Goal: Information Seeking & Learning: Check status

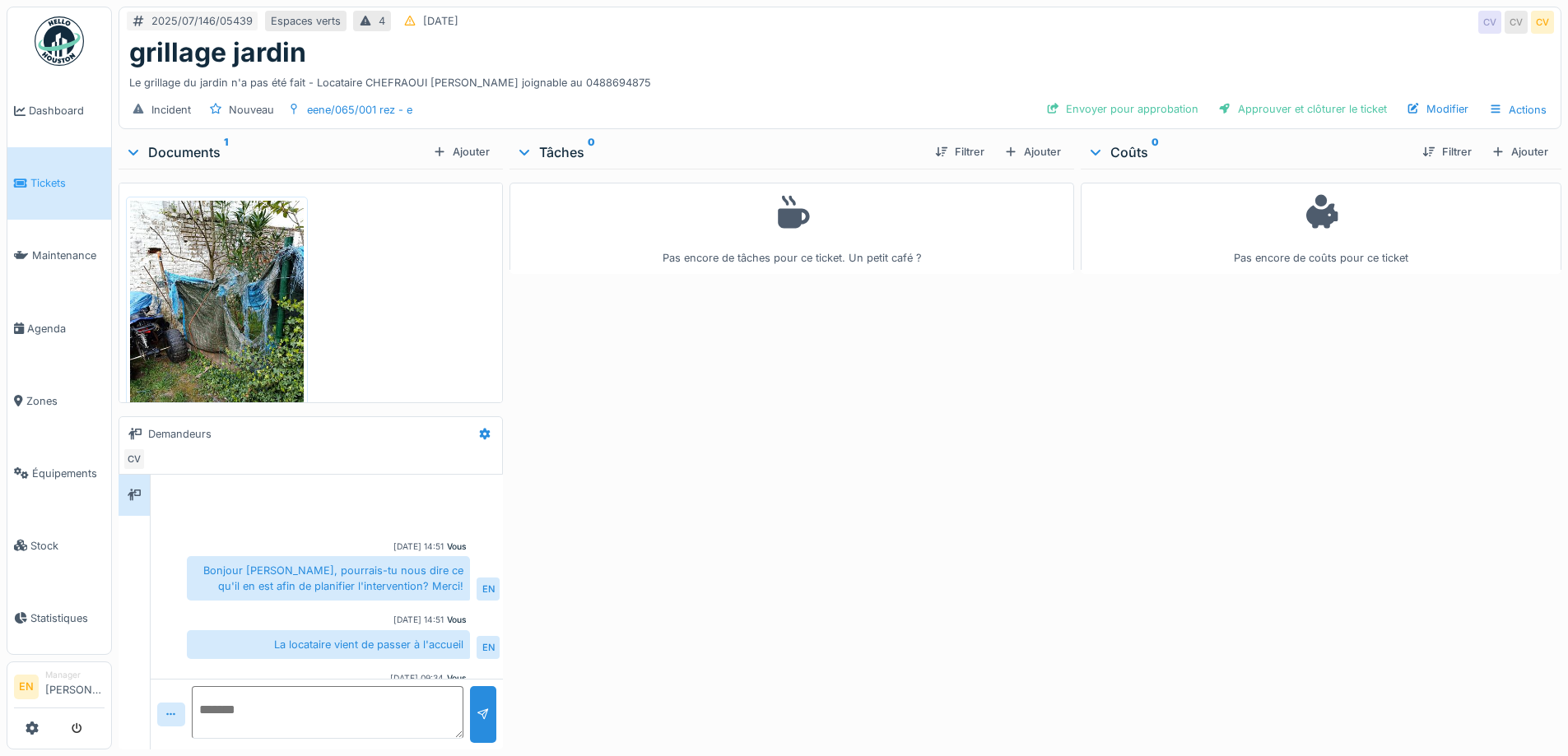
scroll to position [61, 0]
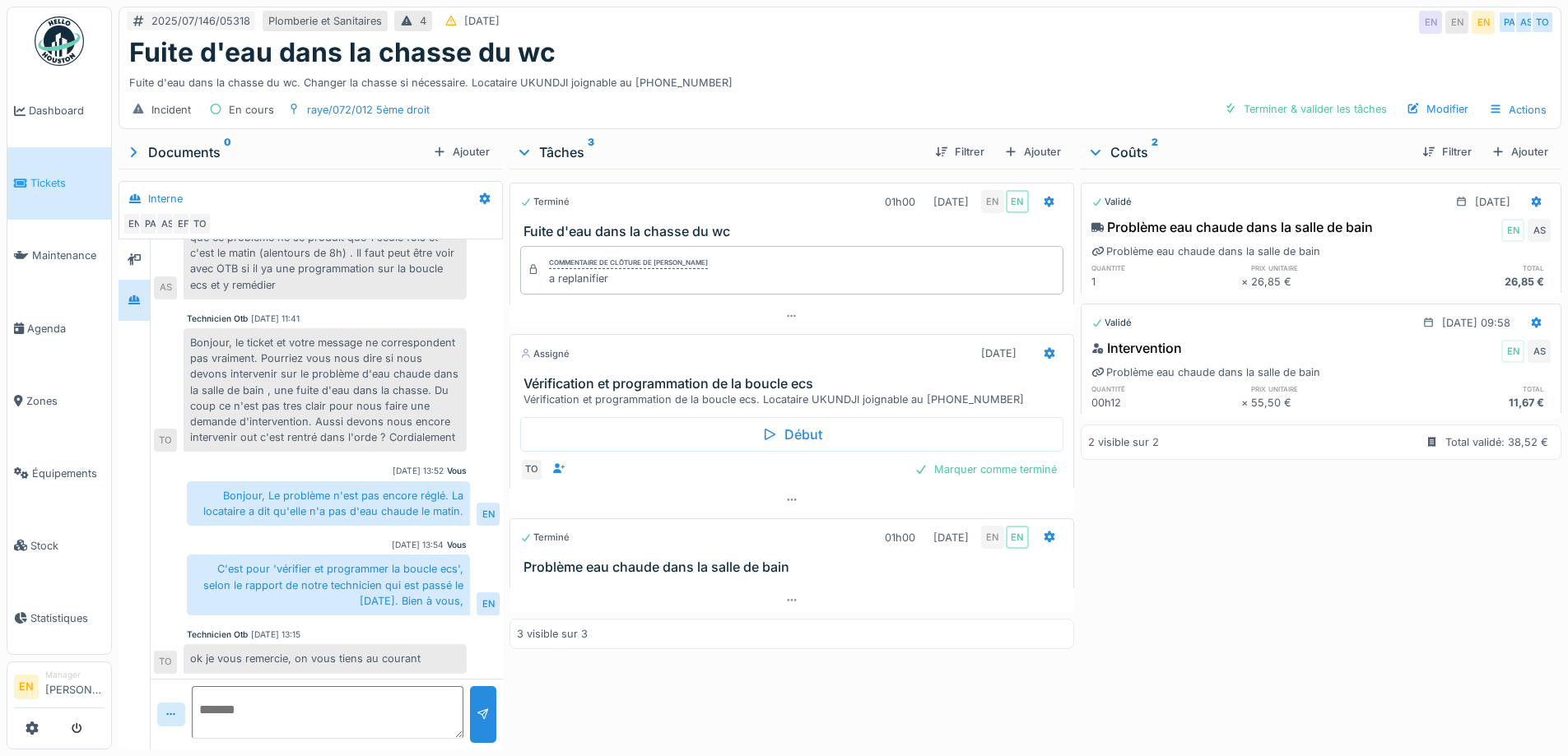
scroll to position [115, 0]
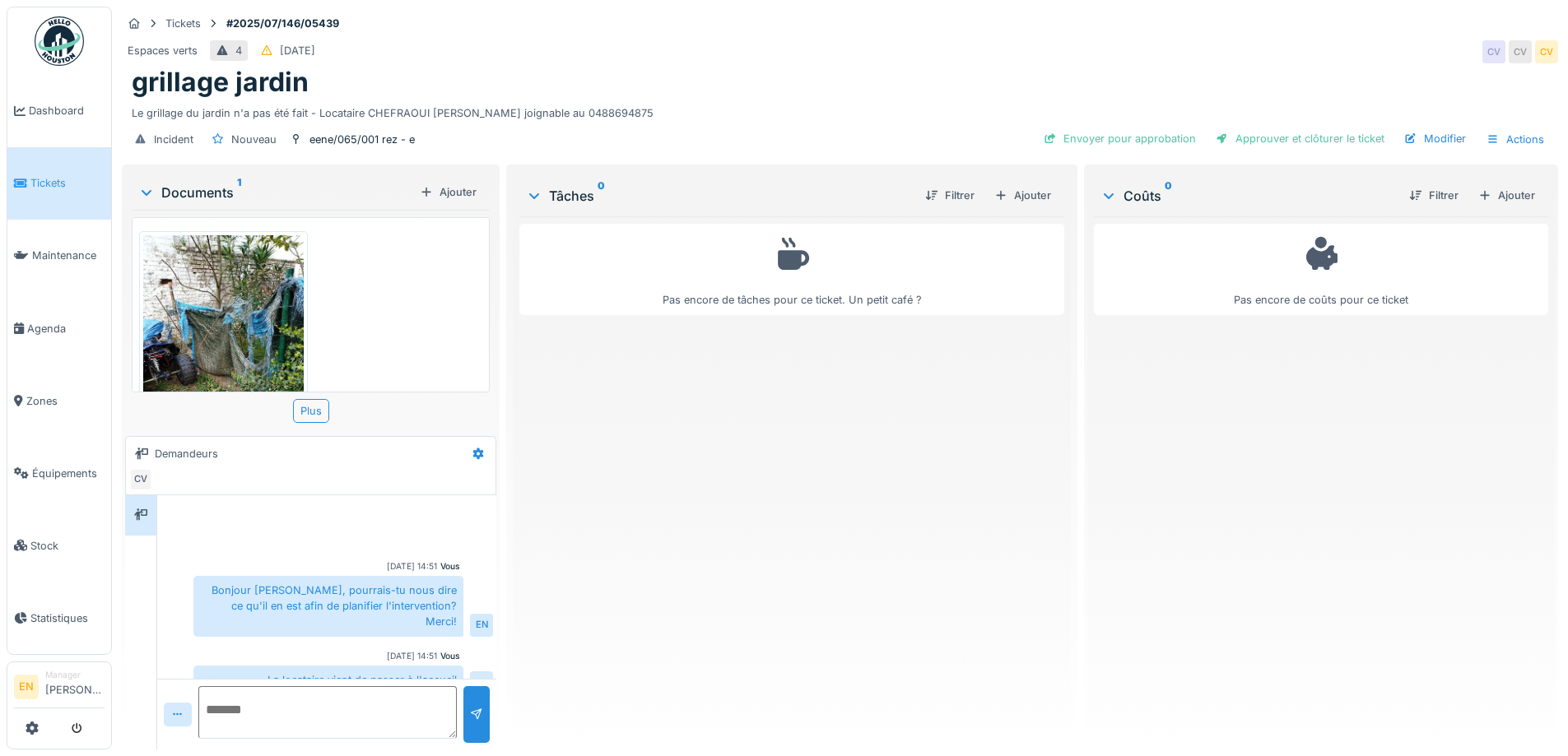
scroll to position [81, 0]
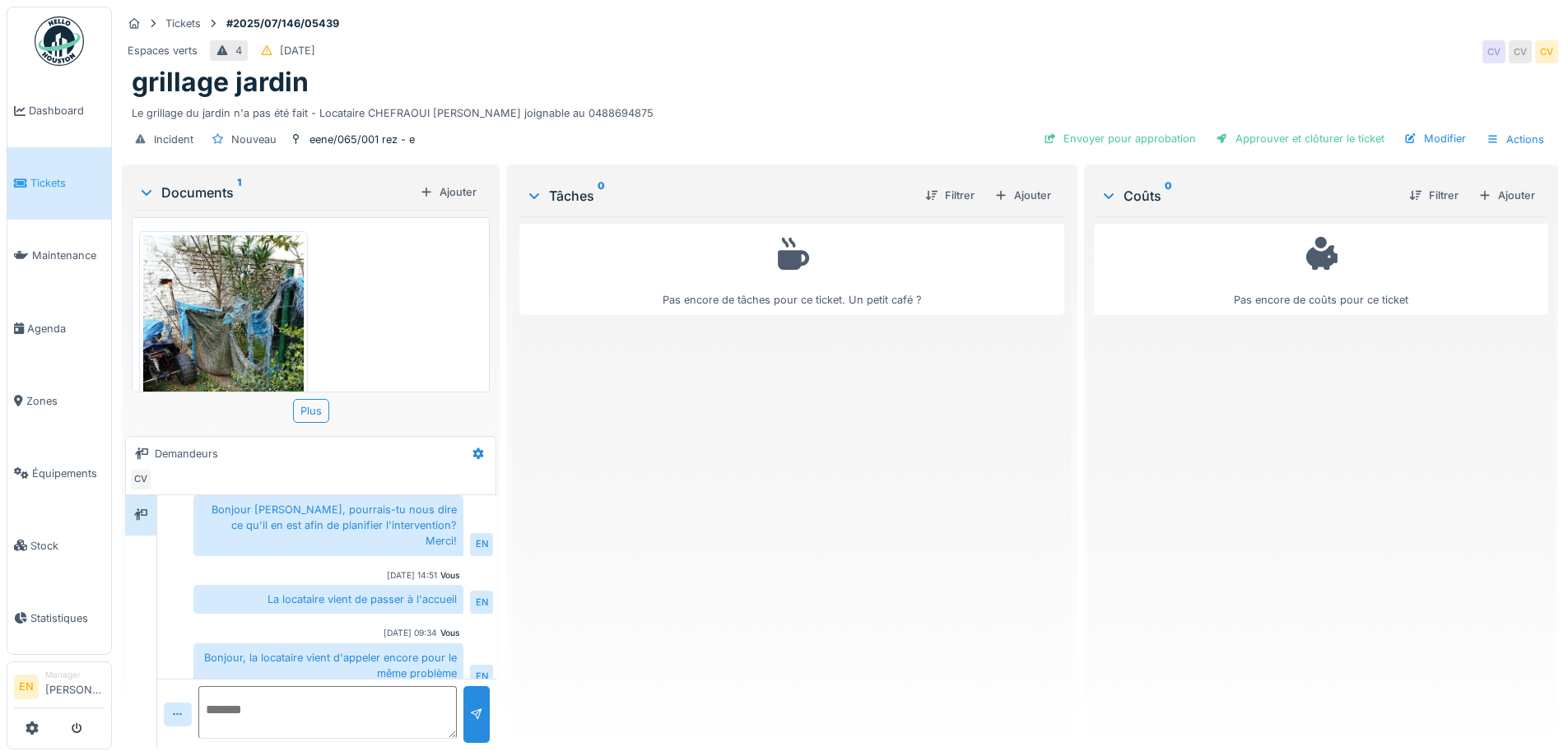
click at [729, 505] on div "Pas encore de tâches pour ce ticket. Un petit café ?" at bounding box center [791, 476] width 544 height 520
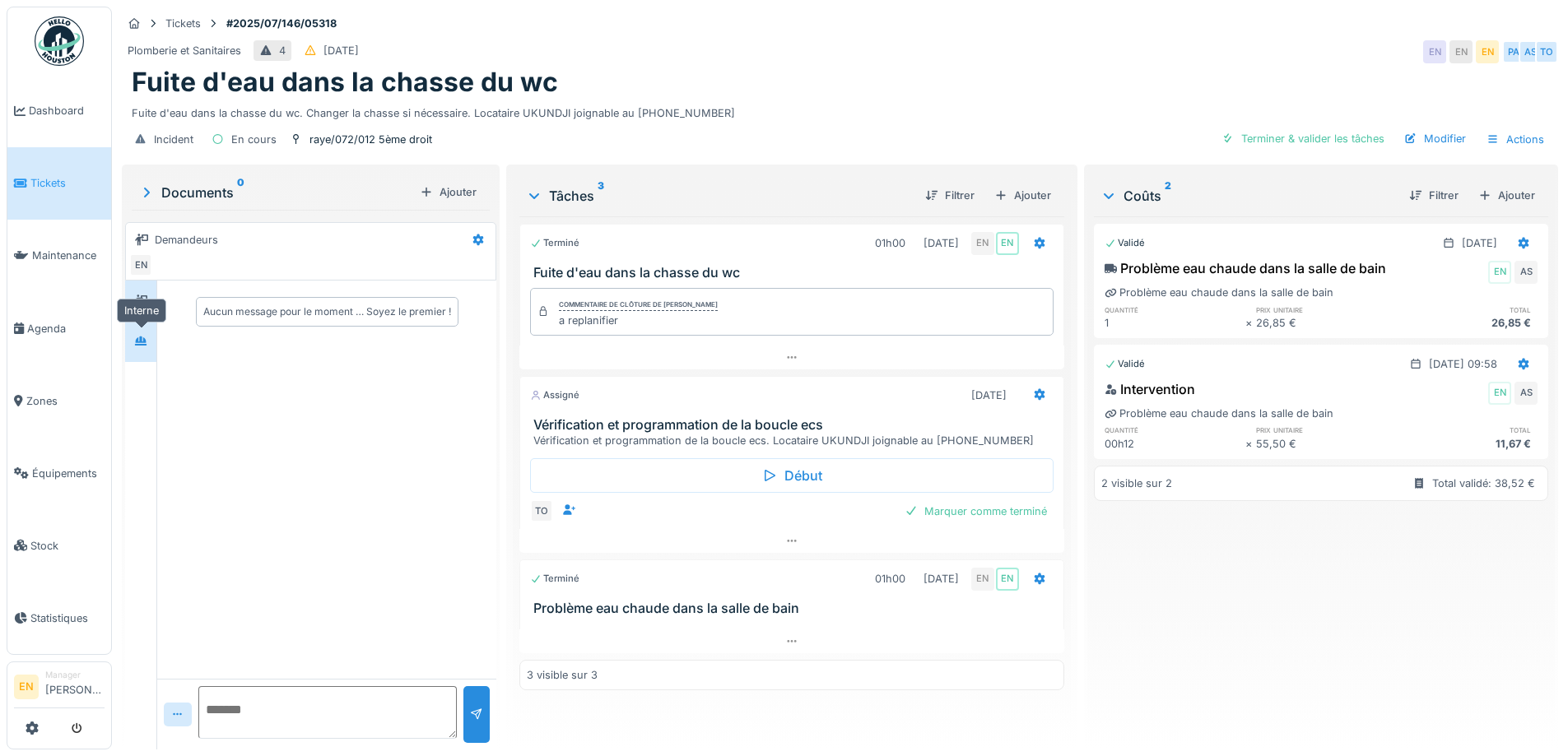
click at [140, 337] on icon at bounding box center [141, 341] width 13 height 11
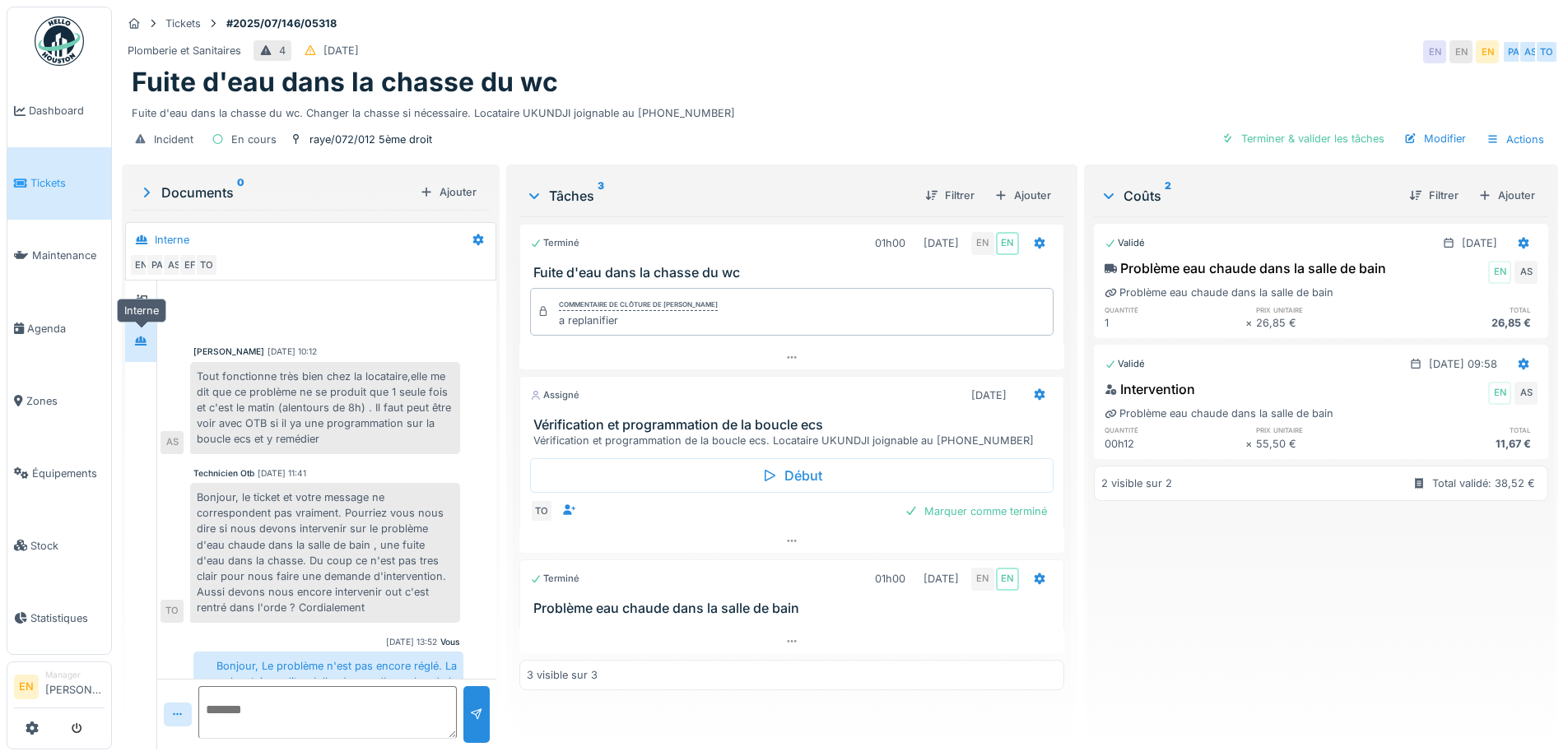
scroll to position [189, 0]
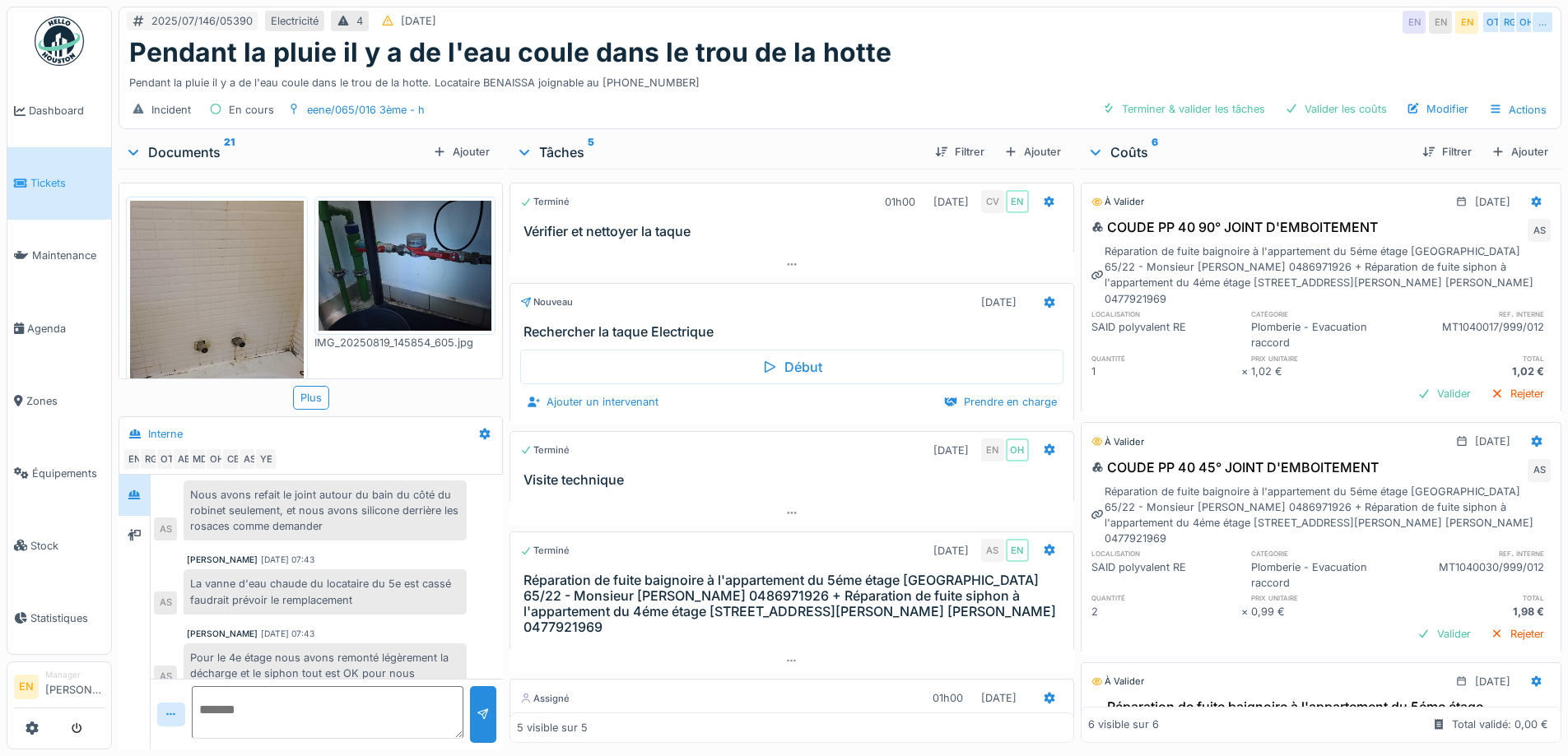
scroll to position [330, 0]
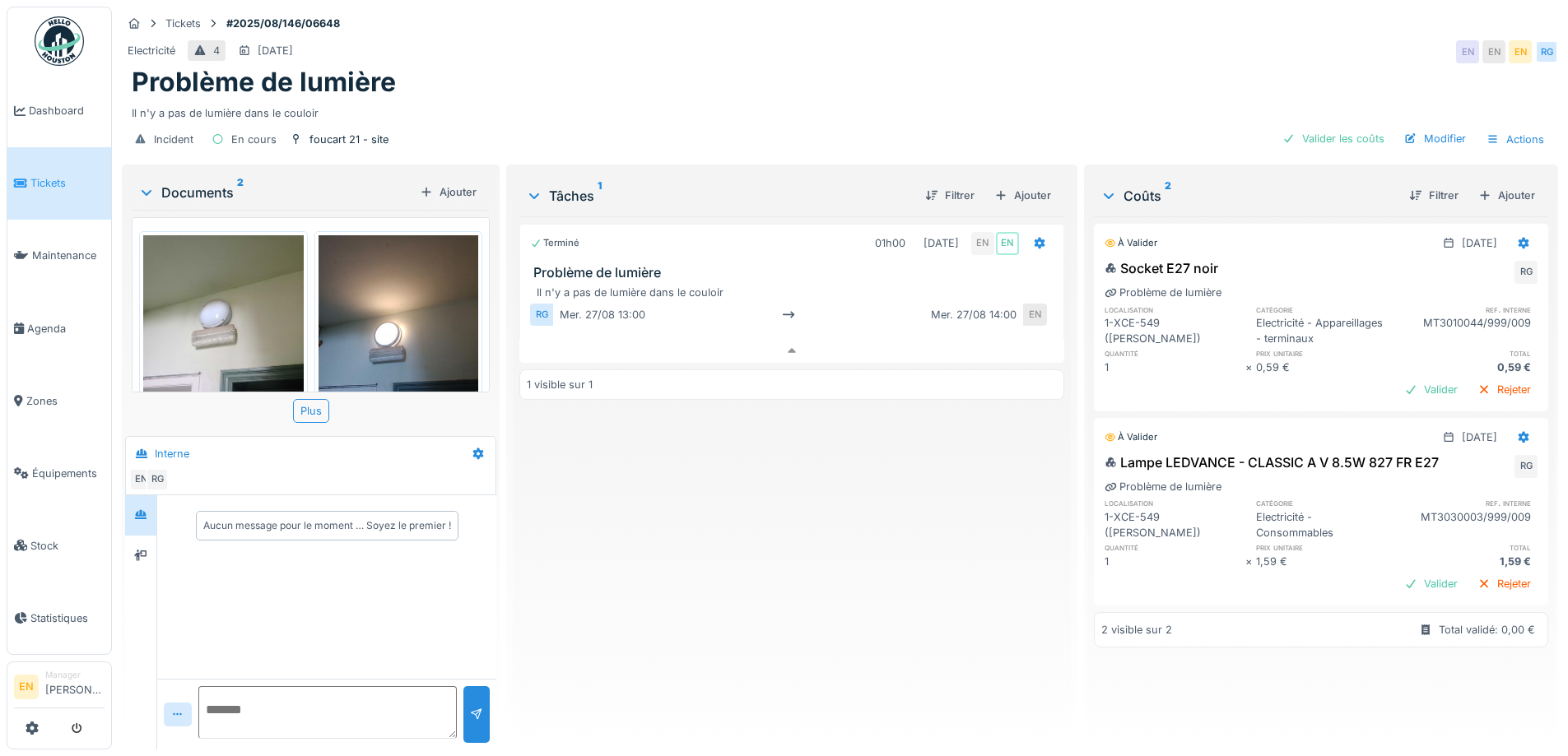
click at [1060, 35] on div "Tickets #2025/08/146/06648 Electricité 4 30/08/2025 EN EN EN RG Problème de lum…" at bounding box center [840, 84] width 1443 height 155
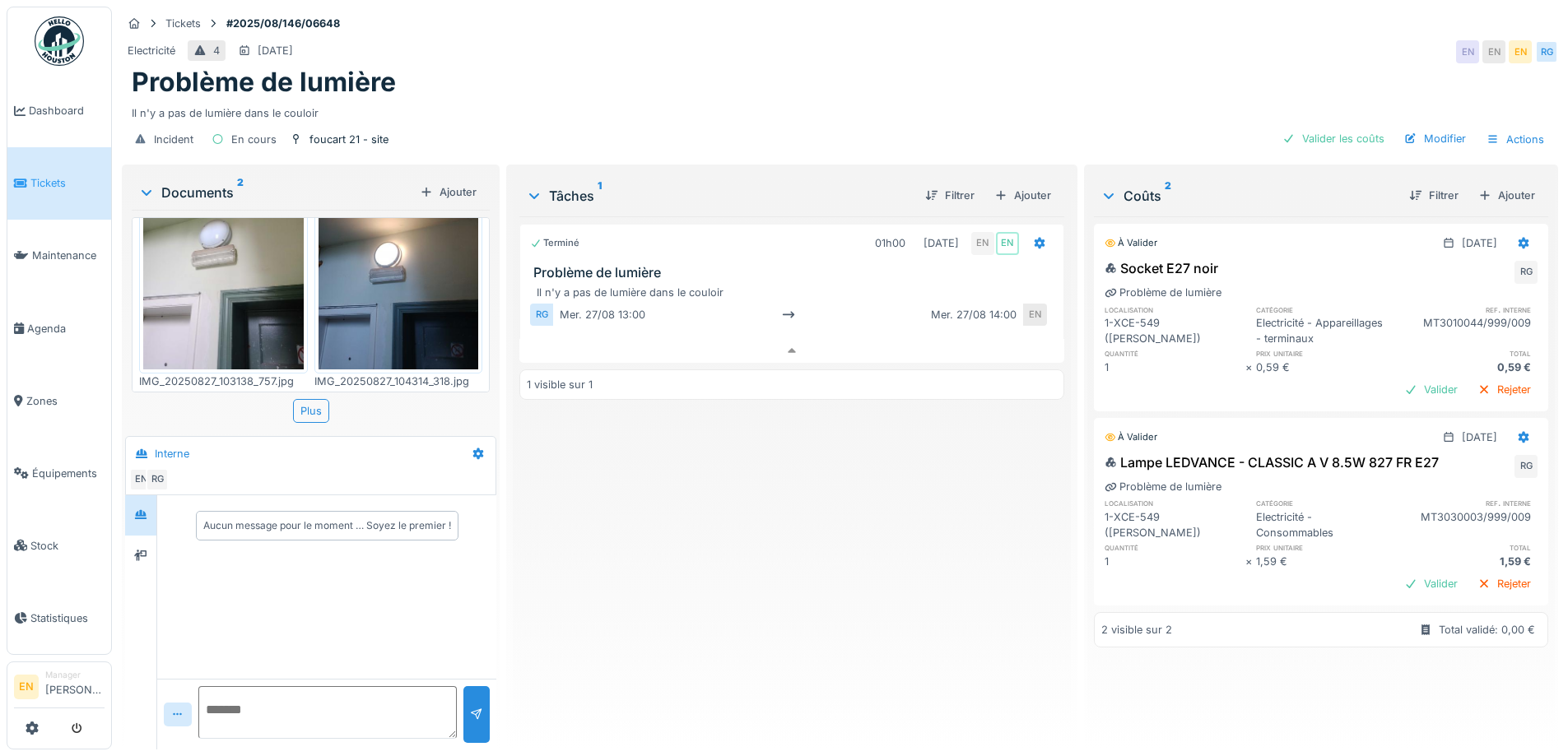
click at [1022, 136] on div "Incident En cours foucart 21 - site Valider les coûts Modifier Actions" at bounding box center [840, 140] width 1436 height 37
drag, startPoint x: 842, startPoint y: 561, endPoint x: 496, endPoint y: 108, distance: 570.0
click at [822, 526] on div "Terminé 01h00 27/08/2025 EN EN Problème de lumière Il n'y a pas de lumière dans…" at bounding box center [791, 476] width 544 height 520
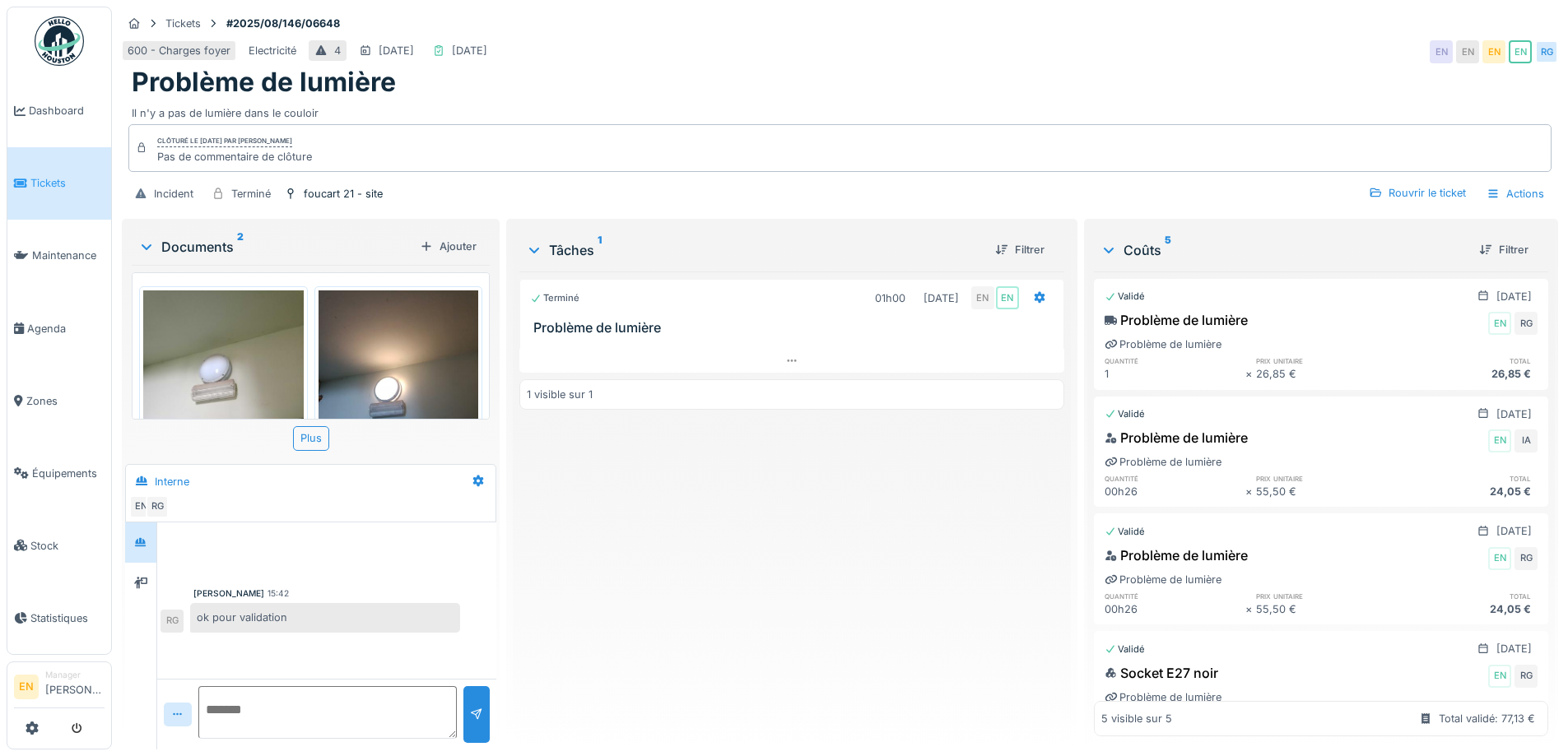
click at [913, 623] on div "Terminé 01h00 27/08/2025 EN EN Problème de lumière 1 visible sur 1" at bounding box center [791, 504] width 544 height 465
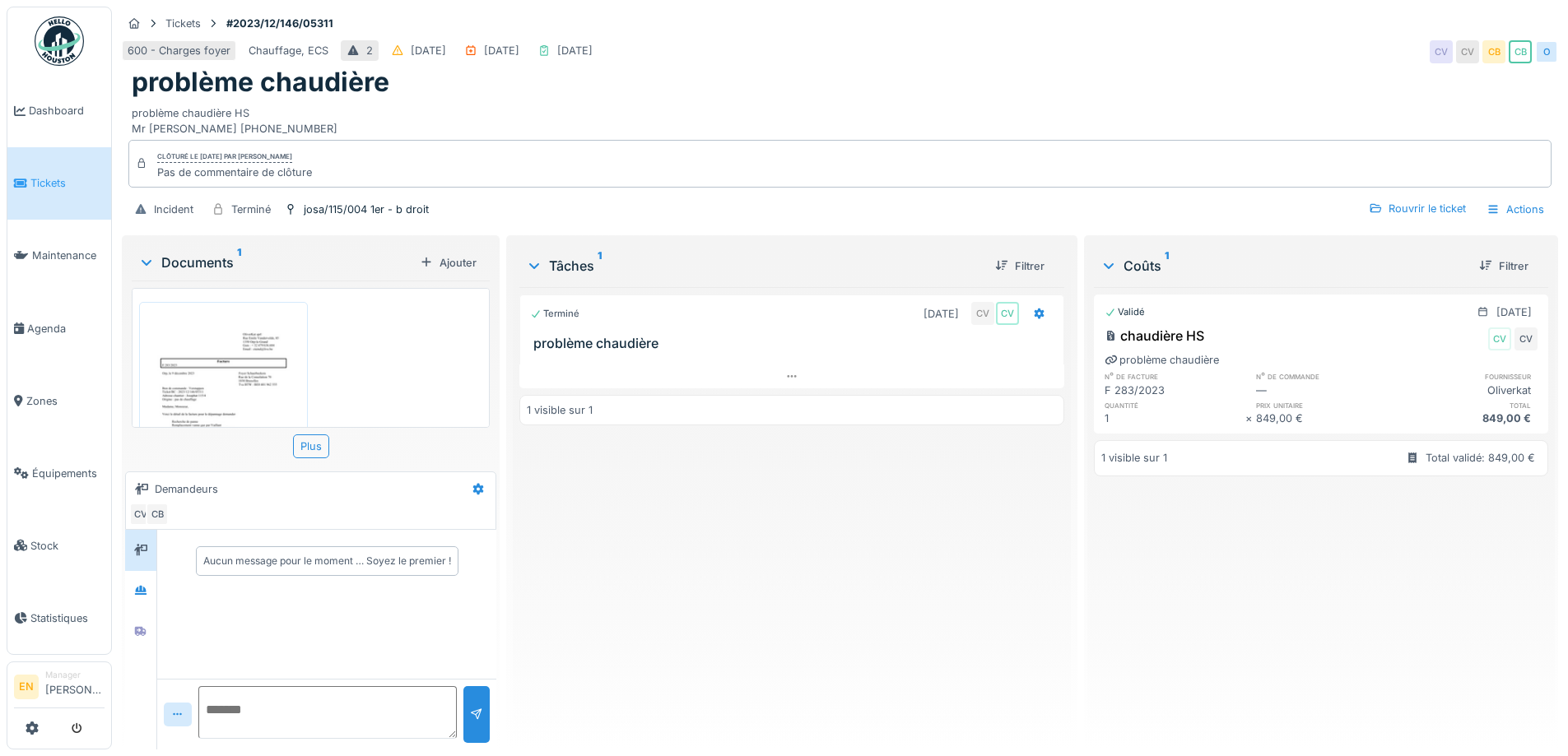
scroll to position [13, 0]
click at [835, 50] on div "600 - Charges foyer Chauffage, ECS 2 04/12/2023 29/11/2023 11/12/2023 CV CV CB …" at bounding box center [840, 51] width 1436 height 29
click at [608, 615] on div "Terminé 01/12/2023 CV CV problème chaudière 1 visible sur 1" at bounding box center [791, 512] width 544 height 449
click at [654, 553] on div "Terminé 01/12/2023 CV CV problème chaudière 1 visible sur 1" at bounding box center [791, 512] width 544 height 449
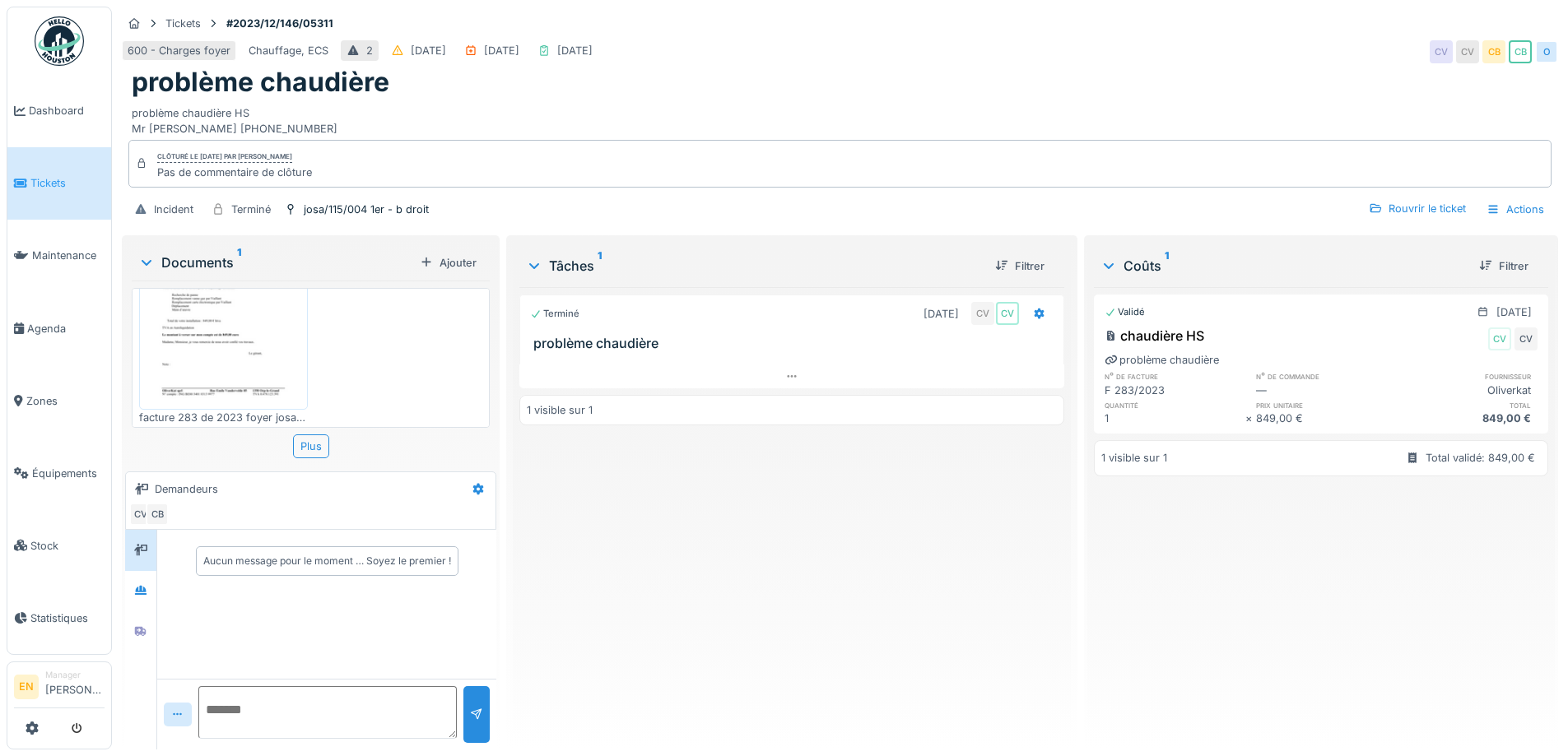
click at [633, 530] on div "Terminé 01/12/2023 CV CV problème chaudière 1 visible sur 1" at bounding box center [791, 512] width 544 height 449
click at [814, 516] on div "Terminé 01/12/2023 CV CV problème chaudière 1 visible sur 1" at bounding box center [791, 512] width 544 height 449
click at [665, 565] on div "Terminé 01/12/2023 CV CV problème chaudière 1 visible sur 1" at bounding box center [791, 512] width 544 height 449
click at [667, 561] on div "Terminé 01/12/2023 CV CV problème chaudière 1 visible sur 1" at bounding box center [791, 512] width 544 height 449
click at [663, 559] on div "Terminé 01/12/2023 CV CV problème chaudière 1 visible sur 1" at bounding box center [791, 512] width 544 height 449
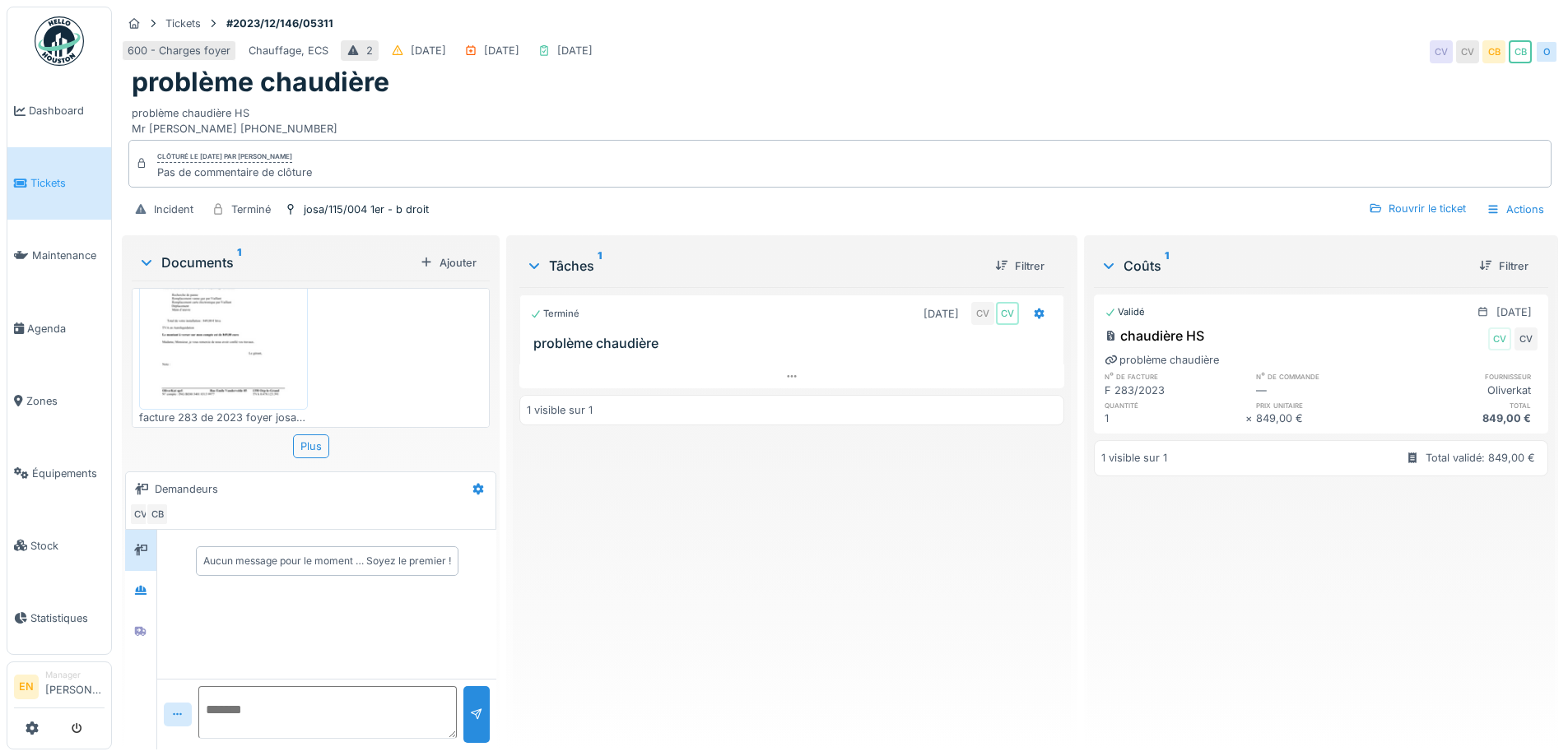
scroll to position [0, 0]
click at [690, 549] on div "Terminé 01/12/2023 CV CV problème chaudière 1 visible sur 1" at bounding box center [791, 512] width 544 height 449
click at [655, 590] on div "Terminé 01/12/2023 CV CV problème chaudière 1 visible sur 1" at bounding box center [791, 512] width 544 height 449
click at [751, 74] on div "problème chaudière" at bounding box center [840, 82] width 1417 height 31
click at [656, 633] on div "Terminé 01/12/2023 CV CV problème chaudière 1 visible sur 1" at bounding box center [791, 512] width 544 height 449
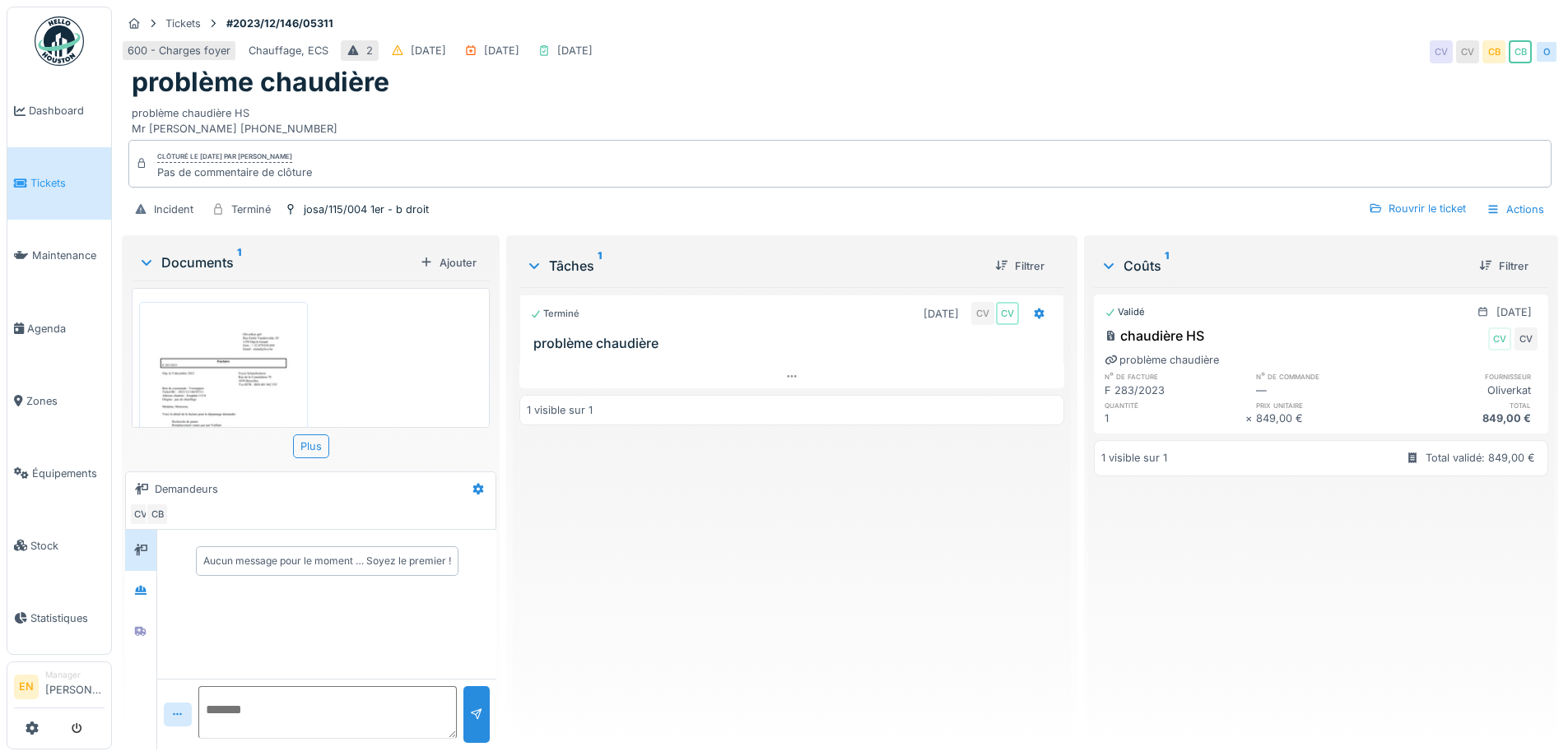
click at [733, 625] on div "Terminé 01/12/2023 CV CV problème chaudière 1 visible sur 1" at bounding box center [791, 512] width 544 height 449
click at [740, 581] on div "Terminé 01/12/2023 CV CV problème chaudière 1 visible sur 1" at bounding box center [791, 512] width 544 height 449
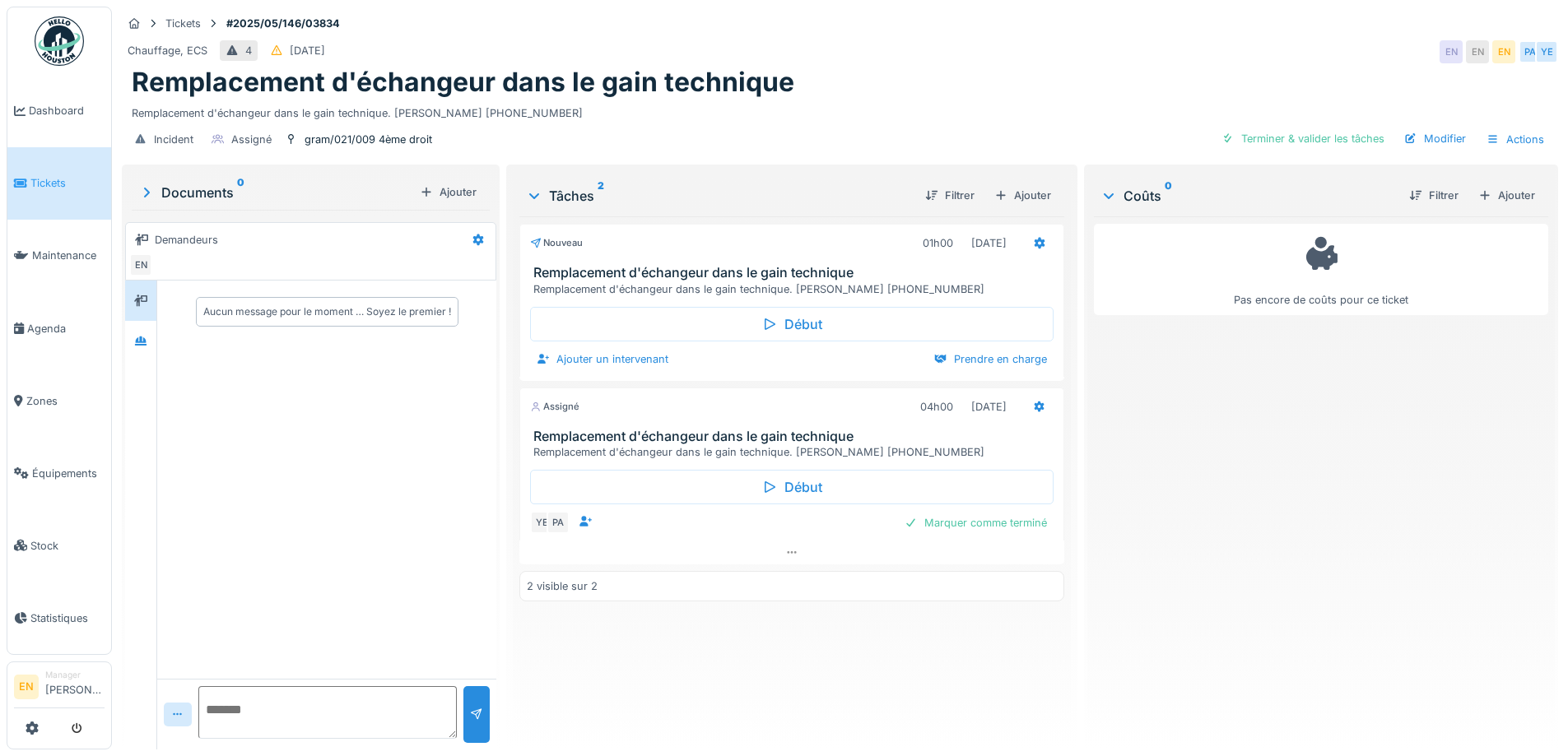
click at [1231, 512] on div "Pas encore de coûts pour ce ticket" at bounding box center [1321, 476] width 454 height 520
click at [1030, 50] on div "Chauffage, ECS 4 12/05/2025 EN EN EN PA YE" at bounding box center [840, 51] width 1436 height 29
click at [956, 84] on div "Remplacement d'échangeur dans le gain technique" at bounding box center [840, 82] width 1417 height 31
click at [774, 698] on div "Nouveau 01h00 12/05/2025 Remplacement d'échangeur dans le gain technique Rempla…" at bounding box center [791, 476] width 544 height 520
click at [145, 341] on icon at bounding box center [141, 341] width 12 height 9
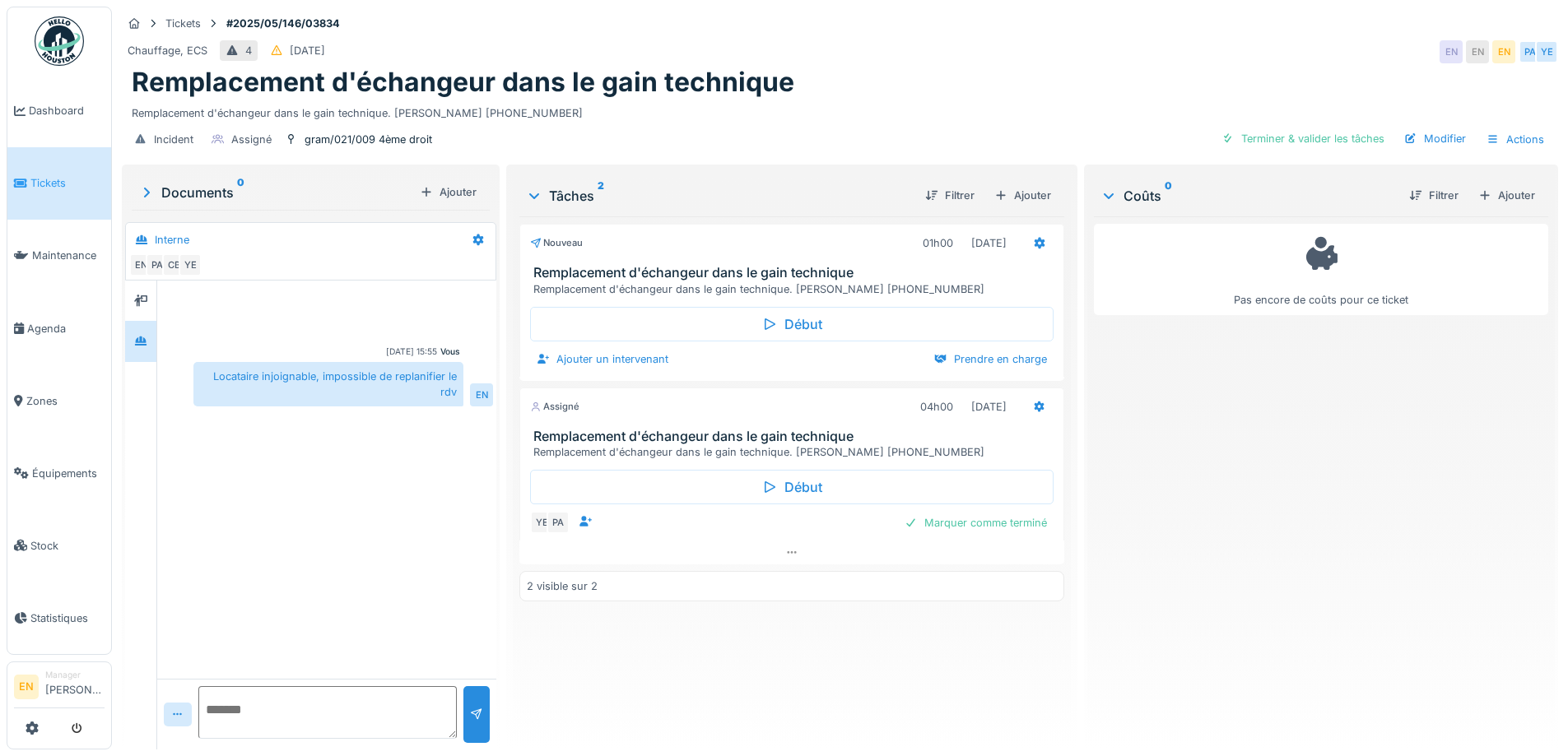
click at [732, 666] on div "Nouveau 01h00 12/05/2025 Remplacement d'échangeur dans le gain technique Rempla…" at bounding box center [791, 476] width 544 height 520
click at [707, 668] on div "Nouveau 01h00 12/05/2025 Remplacement d'échangeur dans le gain technique Rempla…" at bounding box center [791, 476] width 544 height 520
click at [1325, 506] on div "Pas encore de coûts pour ce ticket" at bounding box center [1321, 476] width 454 height 520
click at [858, 672] on div "Nouveau 01h00 12/05/2025 Remplacement d'échangeur dans le gain technique Rempla…" at bounding box center [791, 476] width 544 height 520
click at [901, 82] on div "Remplacement d'échangeur dans le gain technique" at bounding box center [840, 82] width 1417 height 31
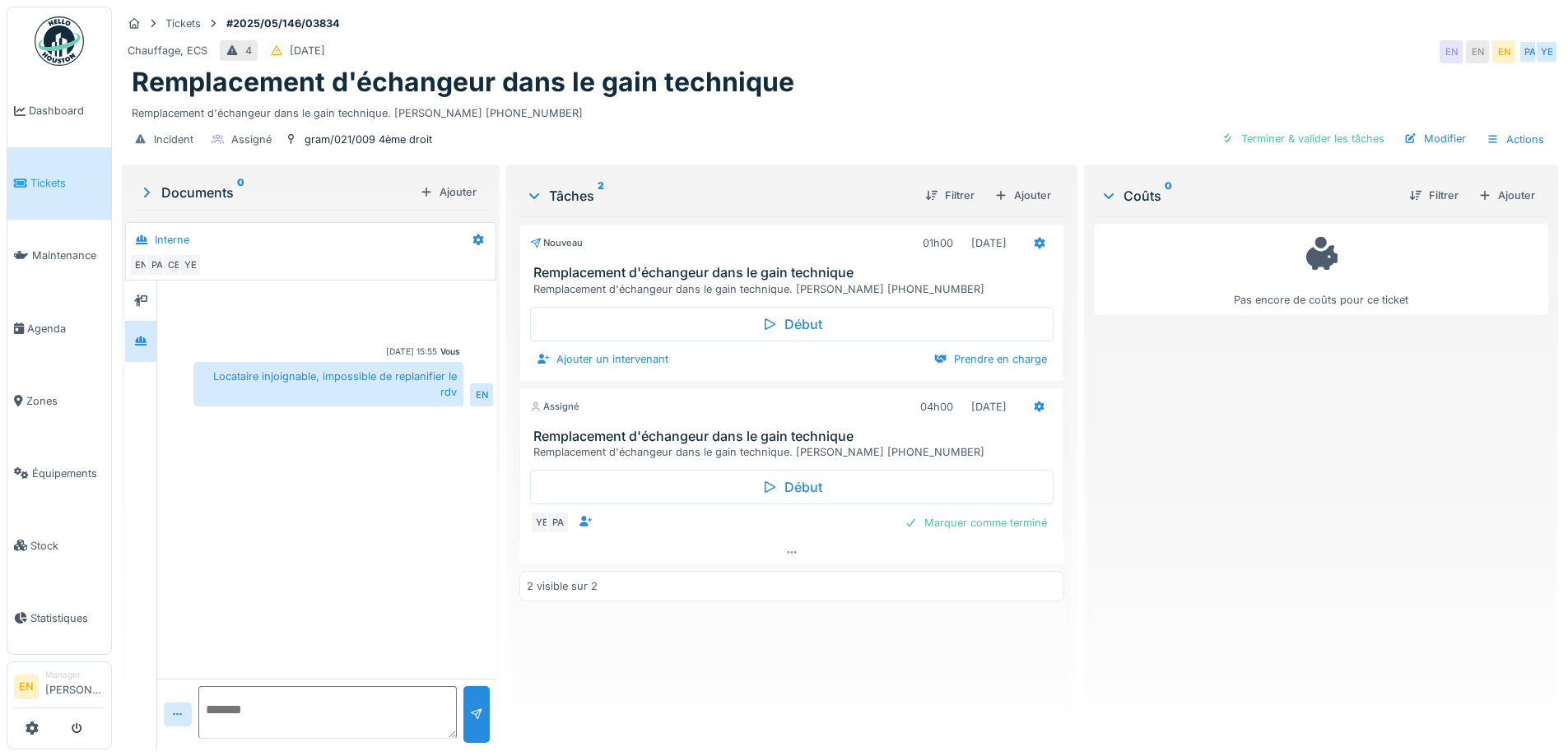
click at [297, 503] on div "Vous 26/08/2025 15:55 Locataire injoignable, impossible de replanifier le rdv EN" at bounding box center [327, 479] width 339 height 398
click at [1203, 454] on div "Pas encore de coûts pour ce ticket" at bounding box center [1321, 476] width 454 height 520
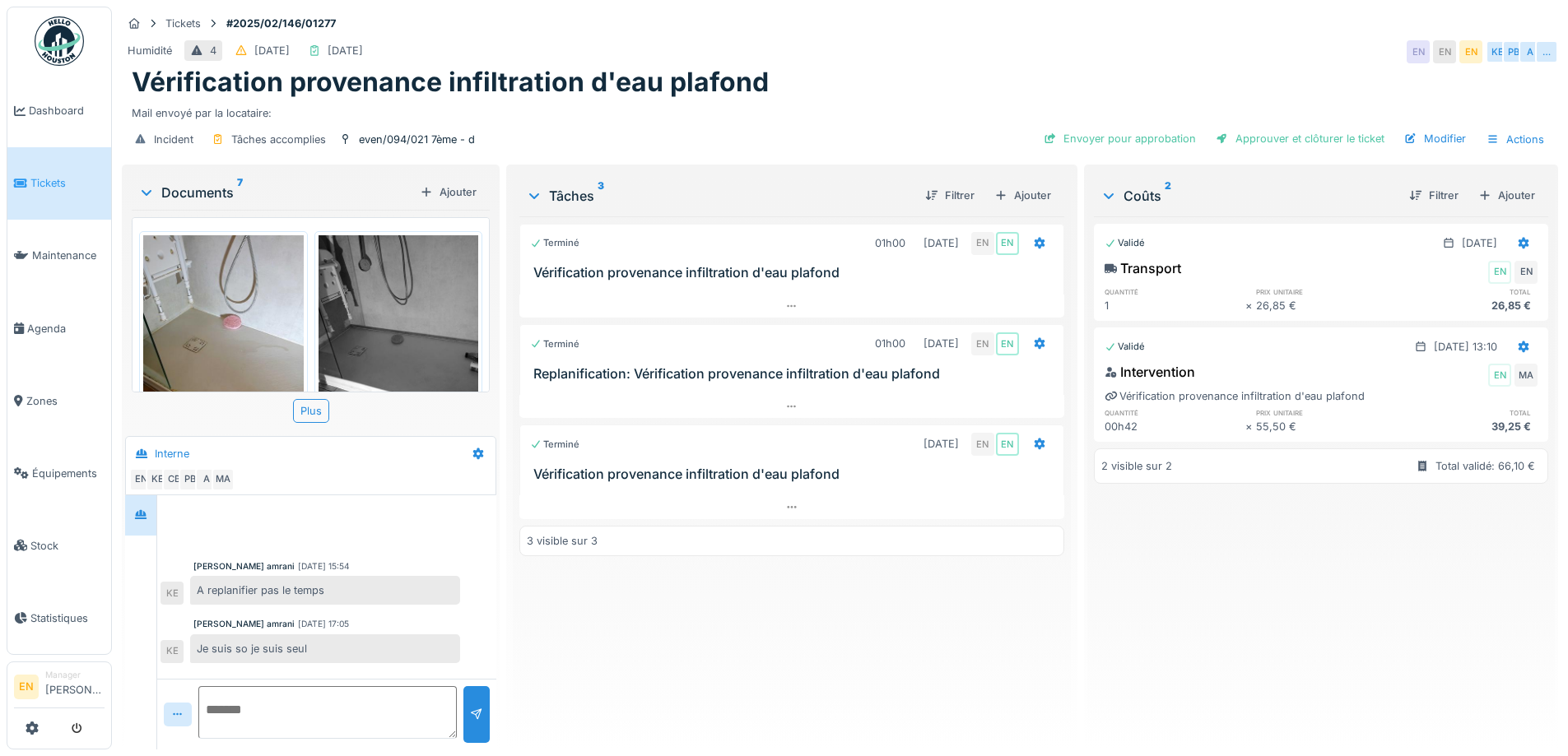
scroll to position [129, 0]
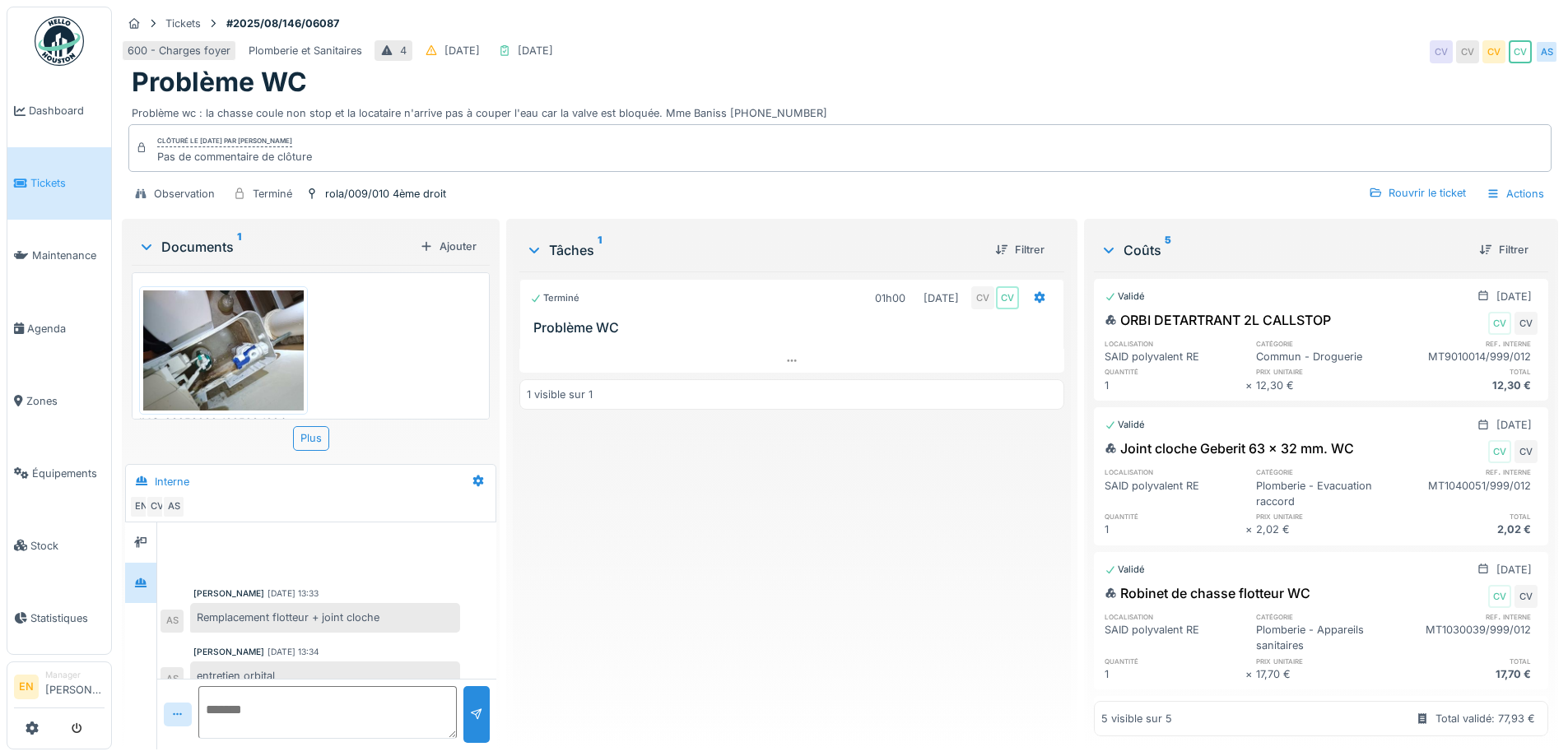
scroll to position [194, 0]
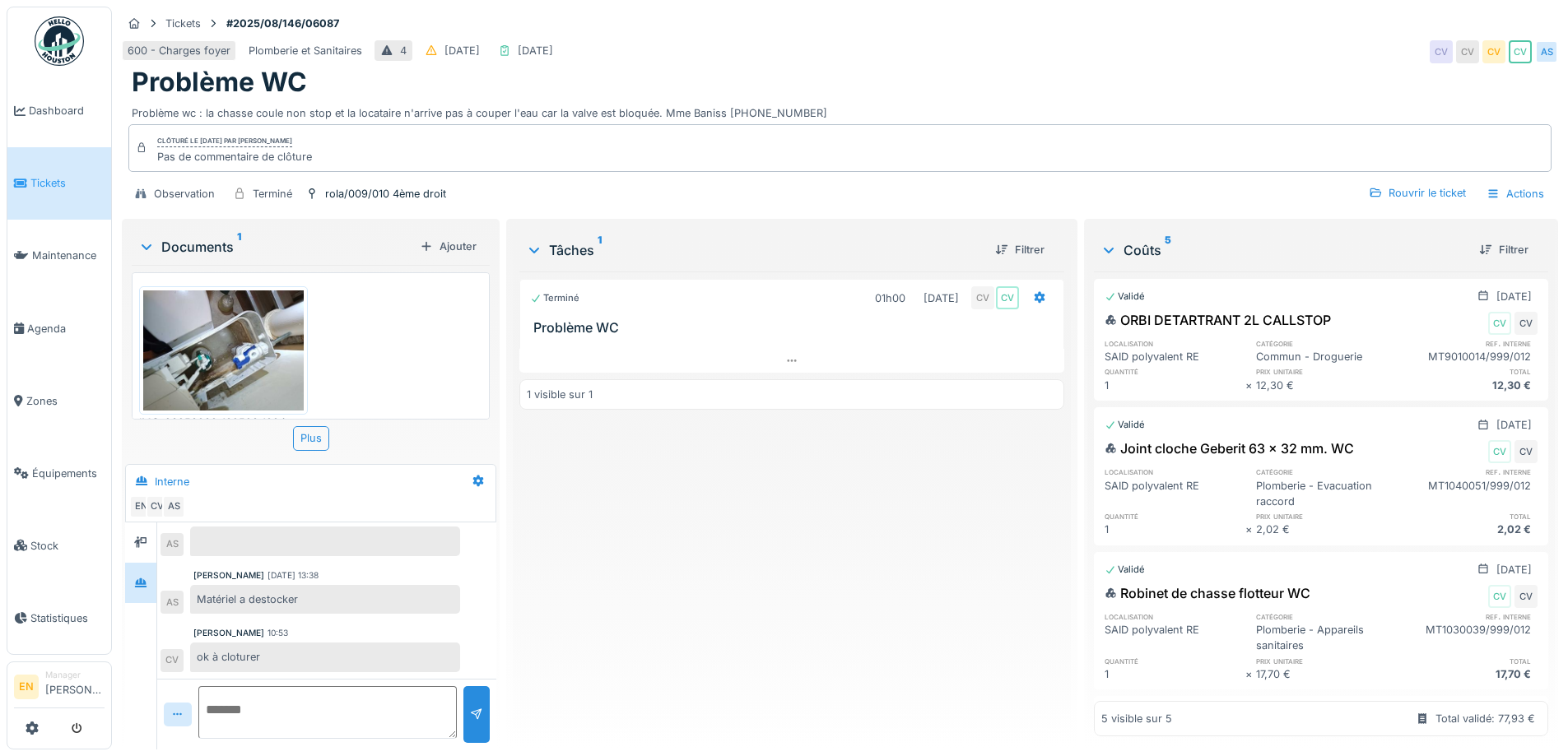
click at [675, 650] on div "Terminé 01h00 08/08/2025 CV CV Problème WC 1 visible sur 1" at bounding box center [791, 504] width 544 height 465
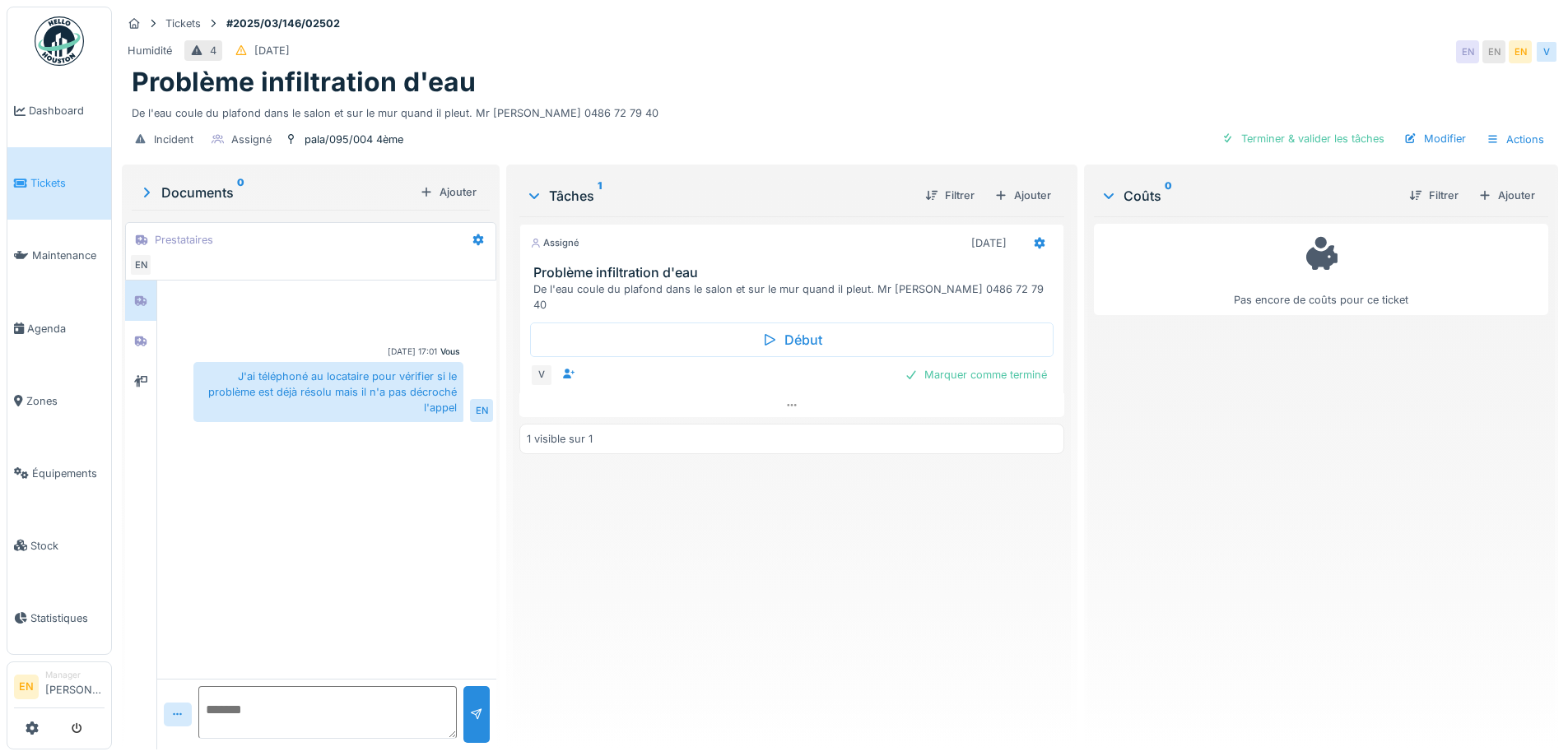
click at [993, 502] on div "Assigné 13/03/2025 Problème infiltration d'eau De l'eau coule du plafond dans l…" at bounding box center [791, 476] width 544 height 520
click at [898, 564] on div "Assigné 13/03/2025 Problème infiltration d'eau De l'eau coule du plafond dans l…" at bounding box center [791, 476] width 544 height 520
click at [888, 568] on div "Assigné 13/03/2025 Problème infiltration d'eau De l'eau coule du plafond dans l…" at bounding box center [791, 476] width 544 height 520
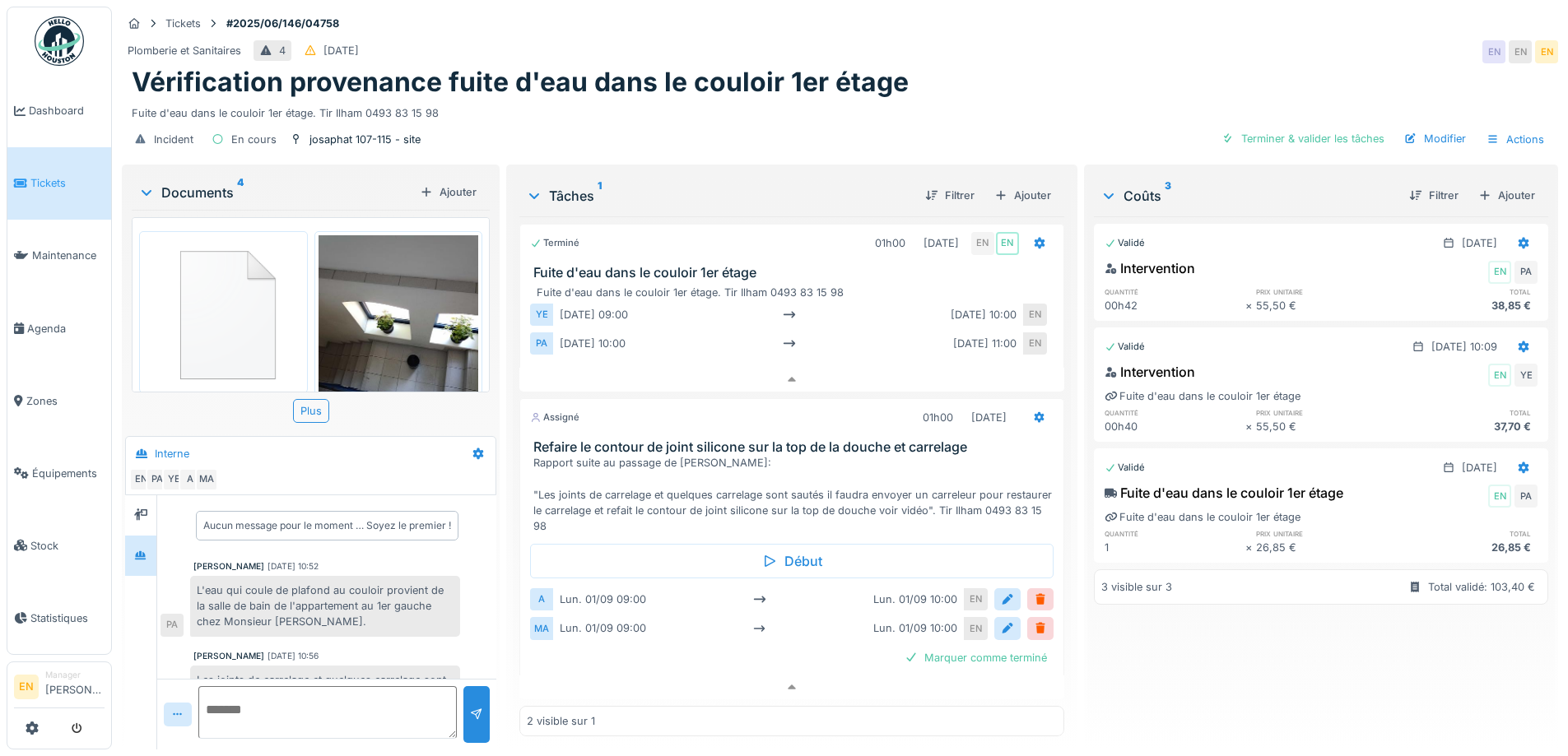
scroll to position [70, 0]
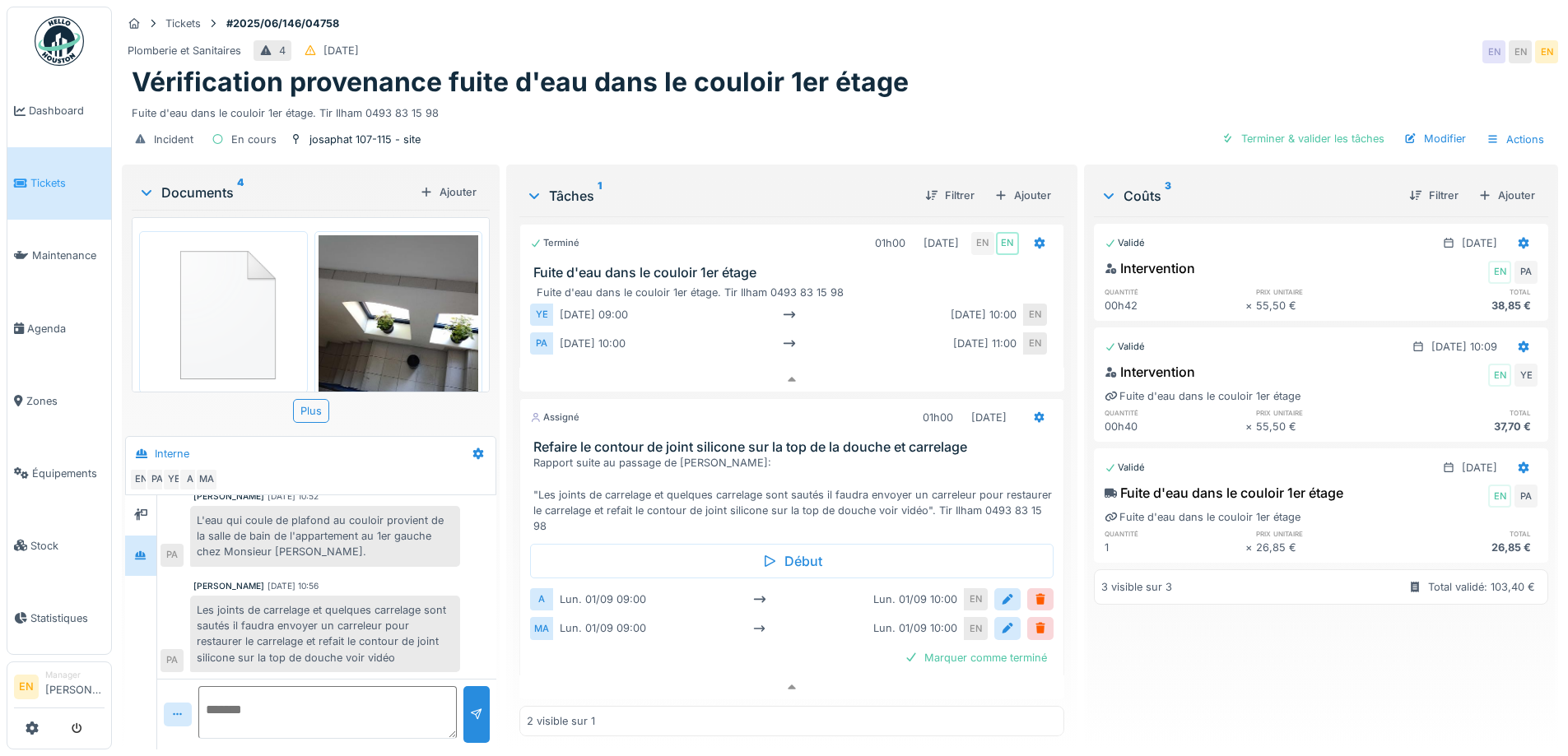
click at [1001, 67] on div "Vérification provenance fuite d'eau dans le couloir 1er étage" at bounding box center [840, 82] width 1417 height 31
